Goal: Find specific page/section: Find specific page/section

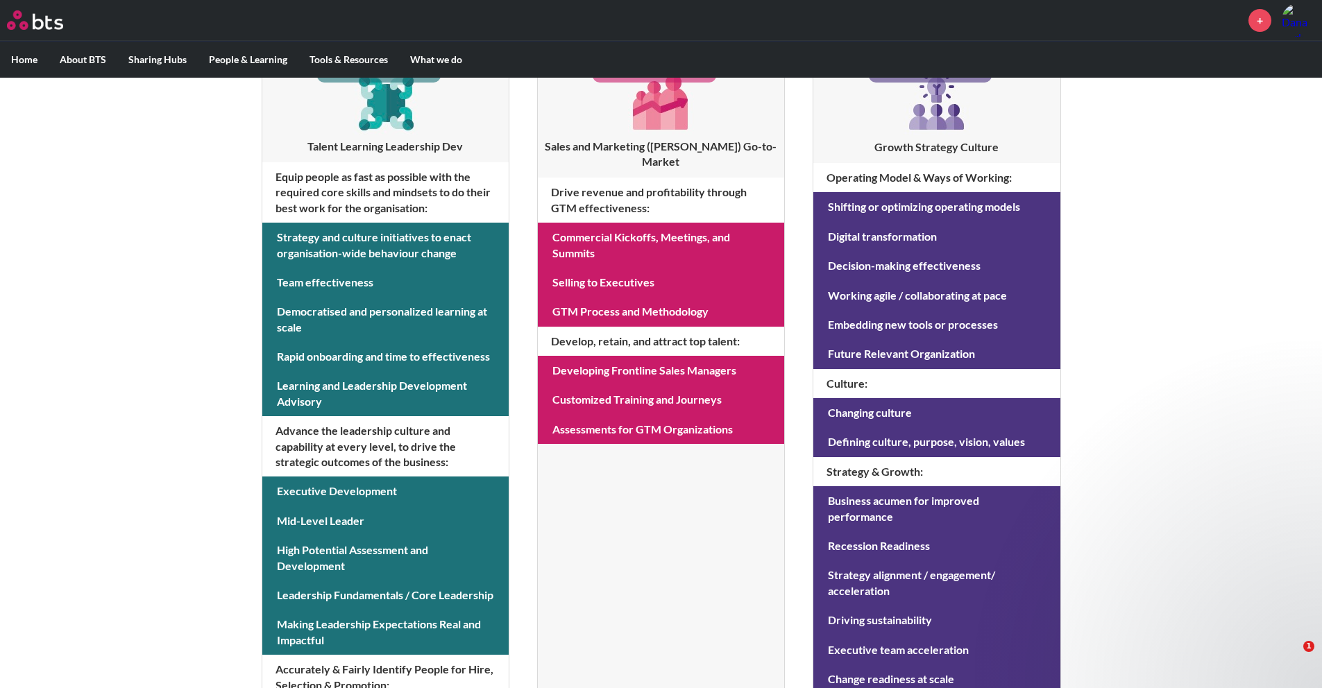
scroll to position [305, 0]
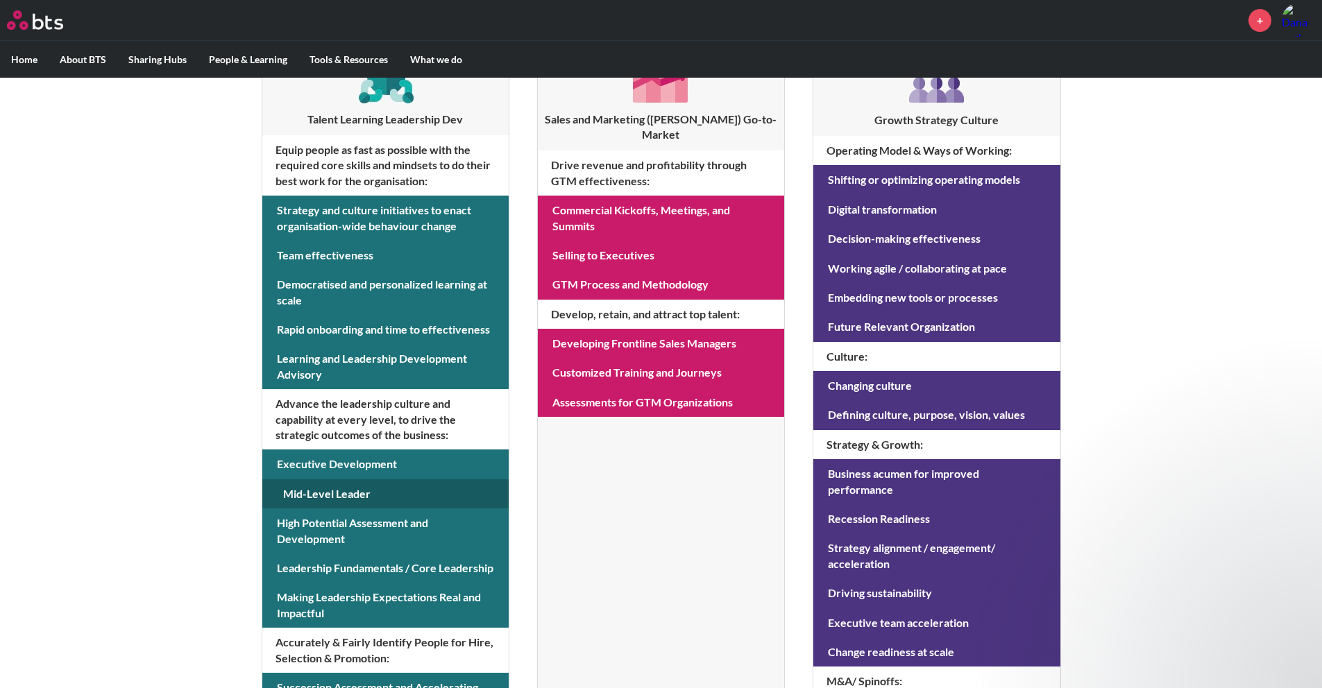
click at [322, 495] on link at bounding box center [385, 494] width 246 height 29
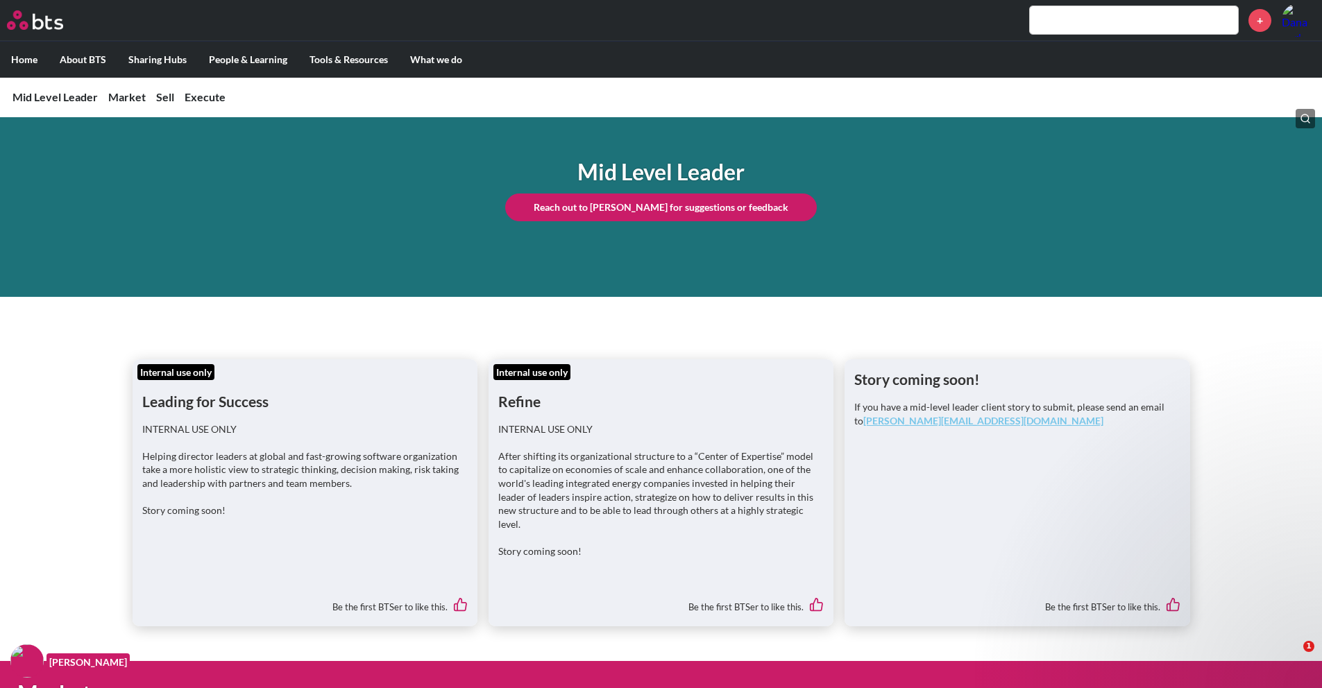
scroll to position [41, 0]
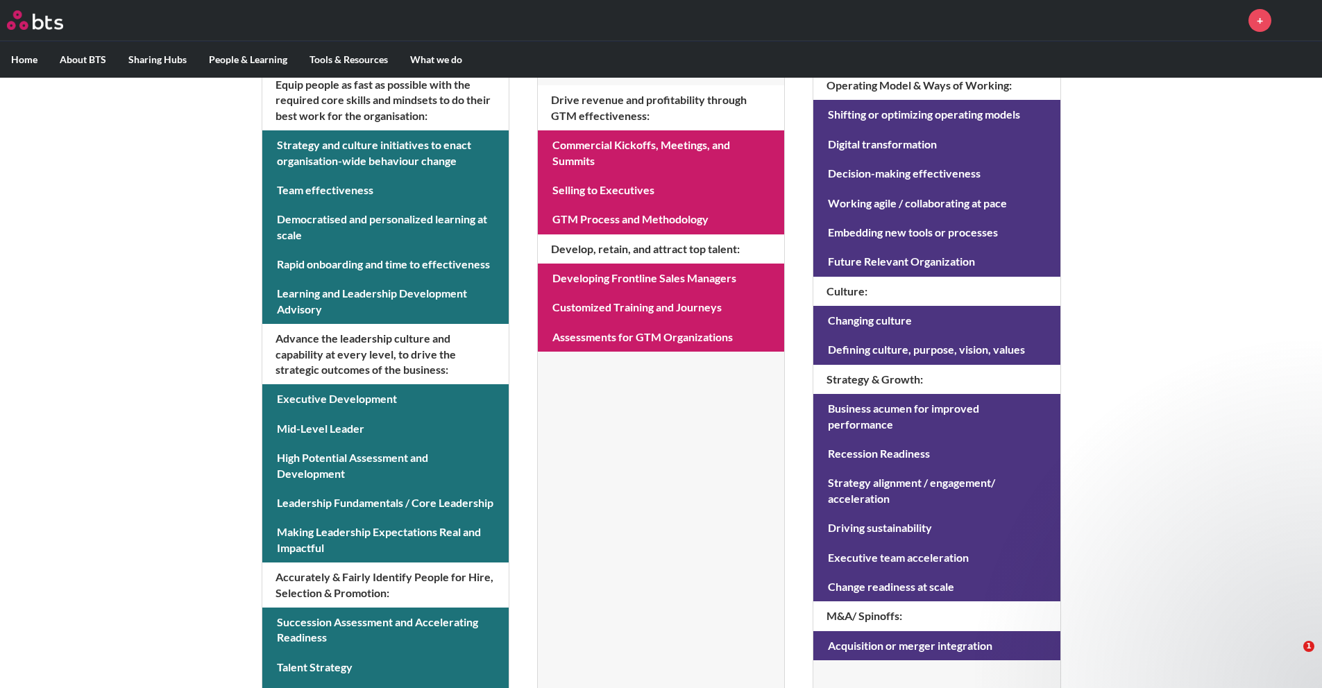
scroll to position [258, 0]
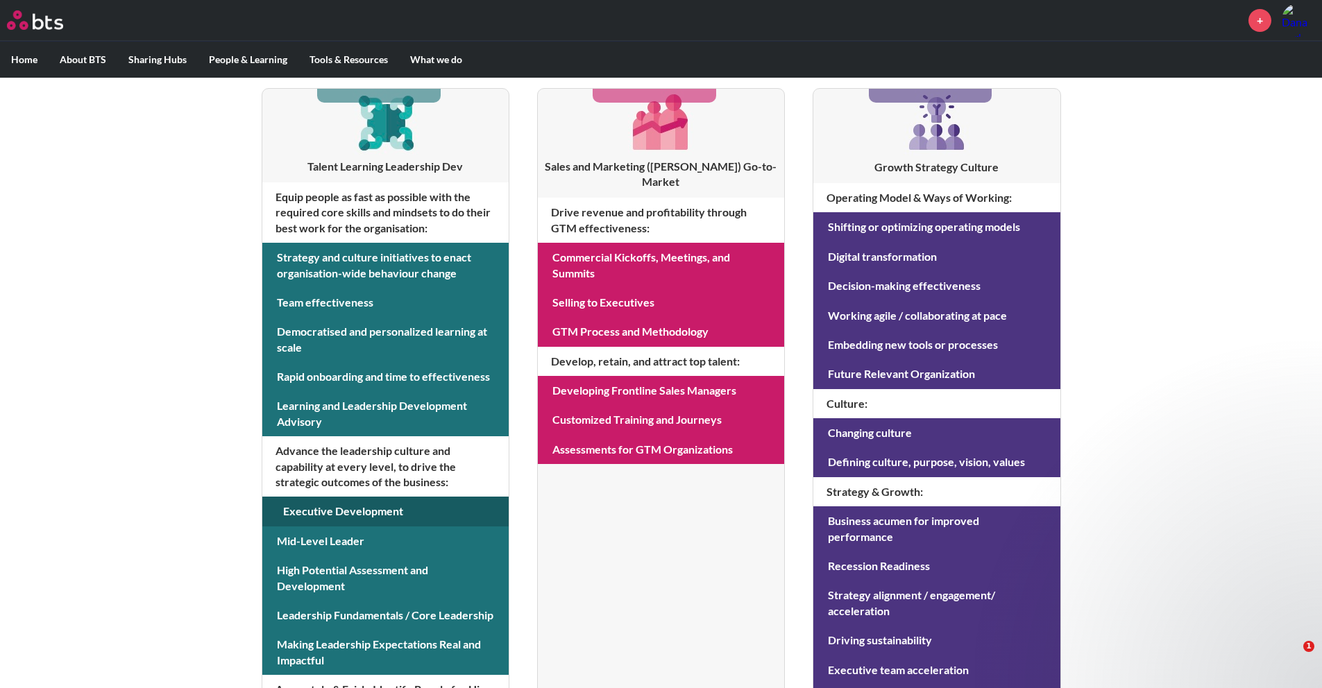
click at [353, 514] on link at bounding box center [385, 511] width 246 height 29
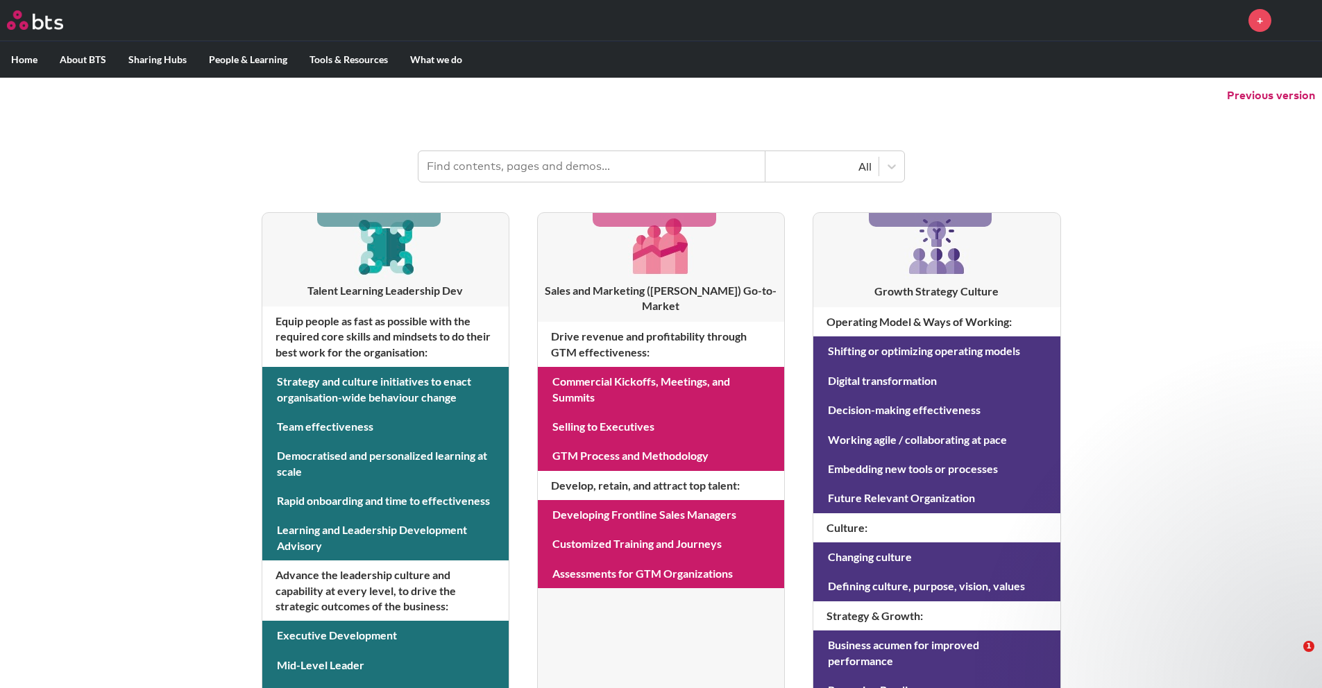
scroll to position [96, 0]
